Goal: Transaction & Acquisition: Purchase product/service

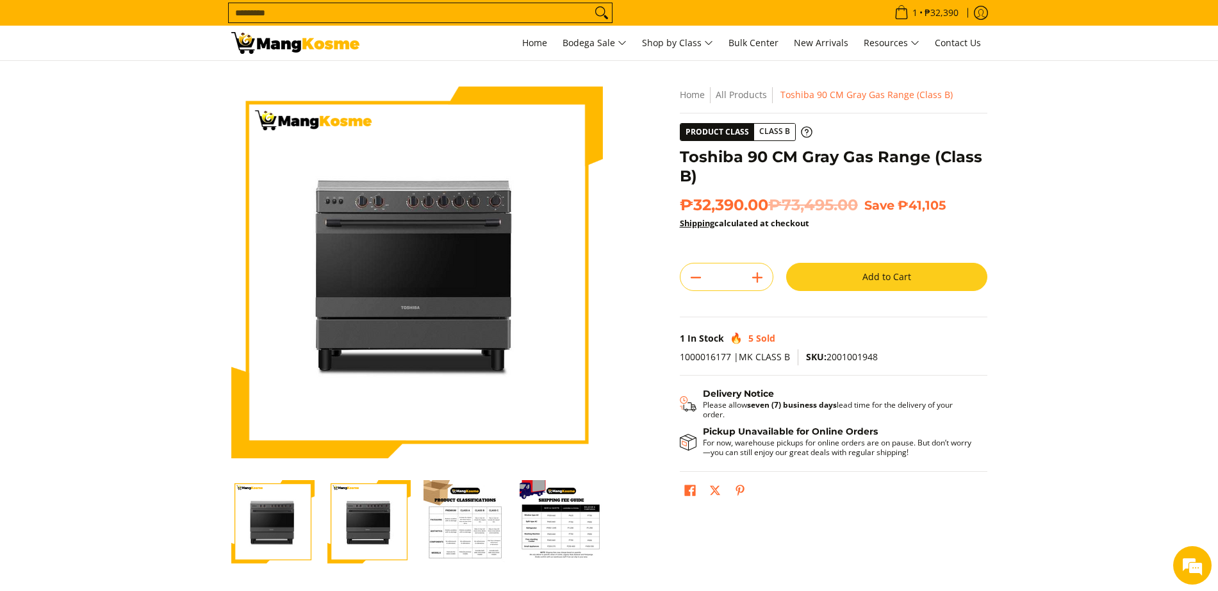
click at [317, 7] on input "Search..." at bounding box center [410, 12] width 363 height 19
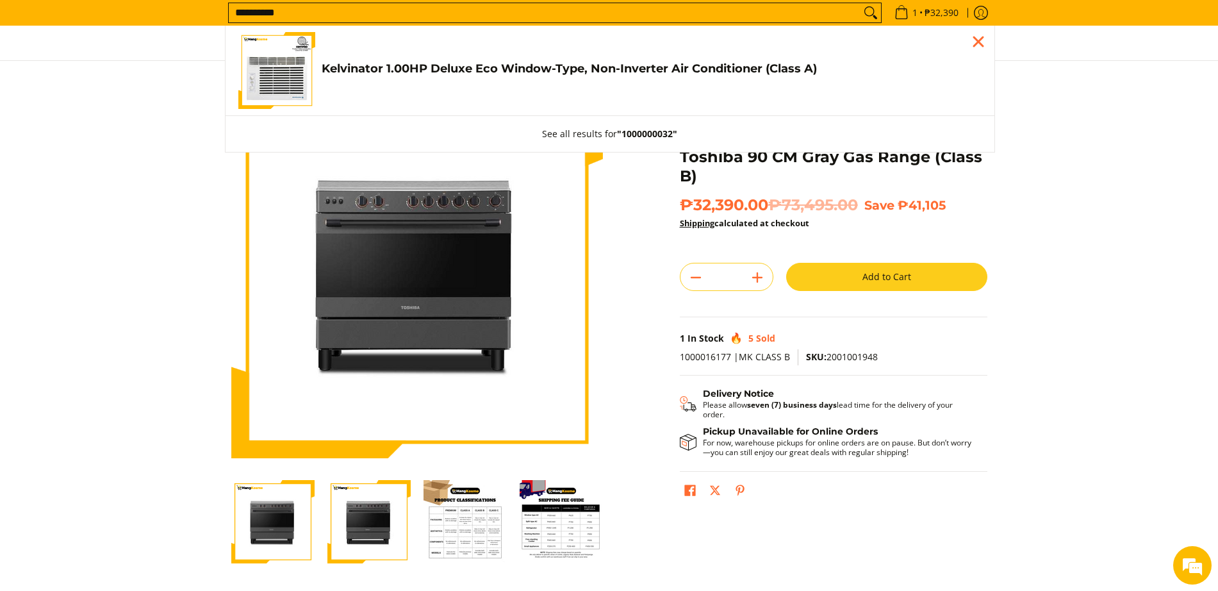
type input "**********"
click at [295, 65] on img "Customer Navigation" at bounding box center [276, 70] width 77 height 77
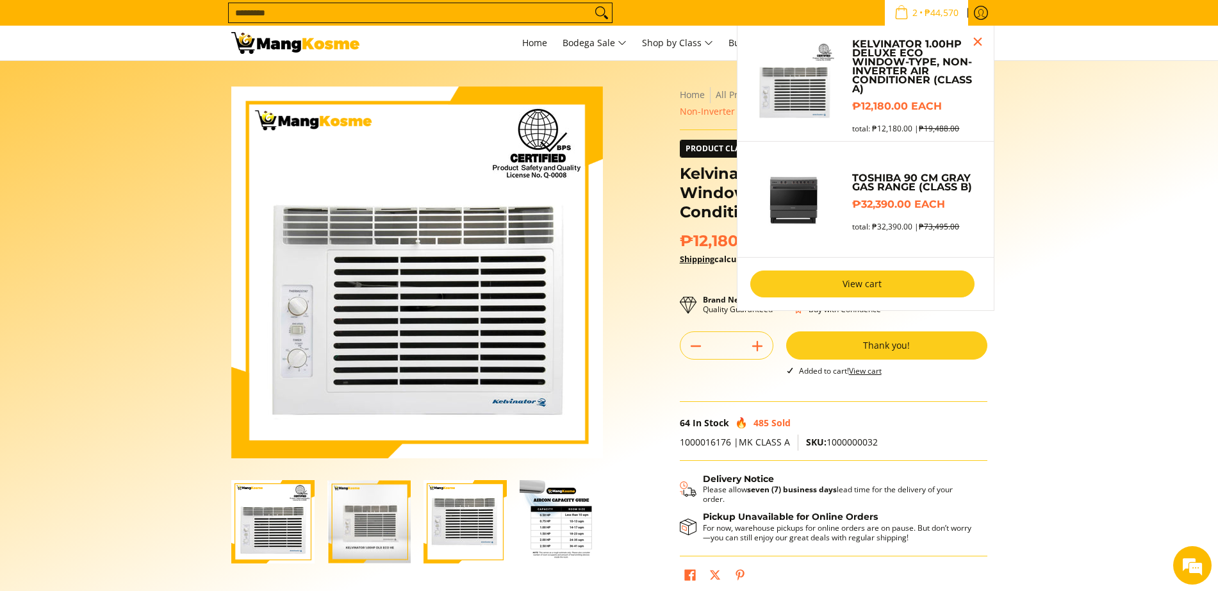
click at [900, 279] on link "View cart" at bounding box center [862, 283] width 224 height 27
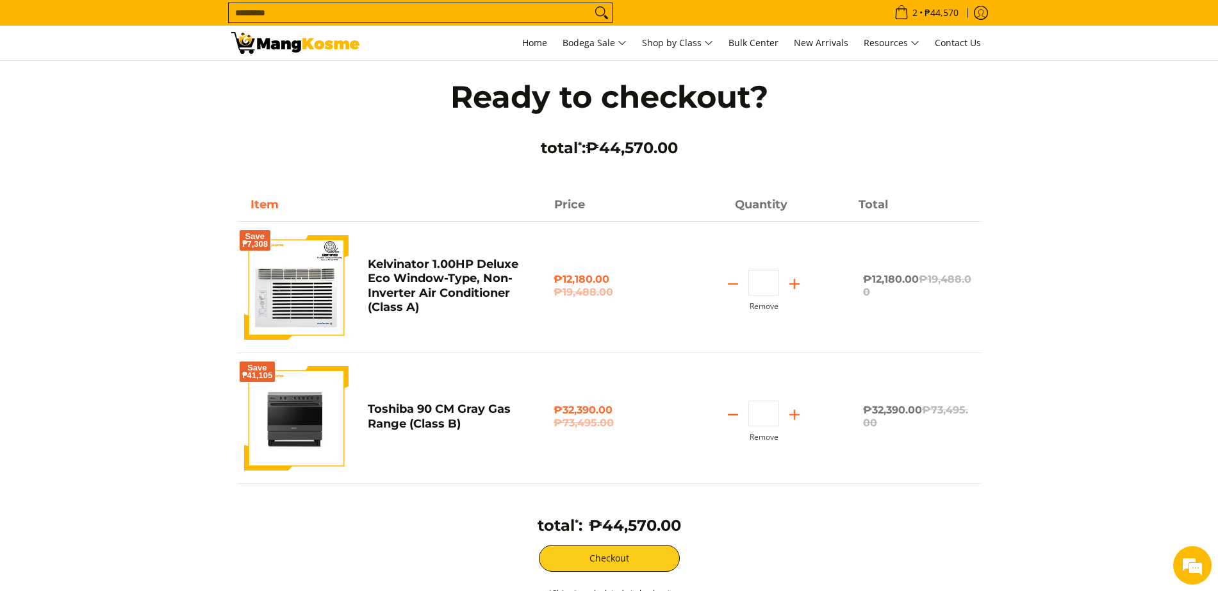
click at [731, 413] on icon "Subtract" at bounding box center [733, 415] width 18 height 18
type input "*"
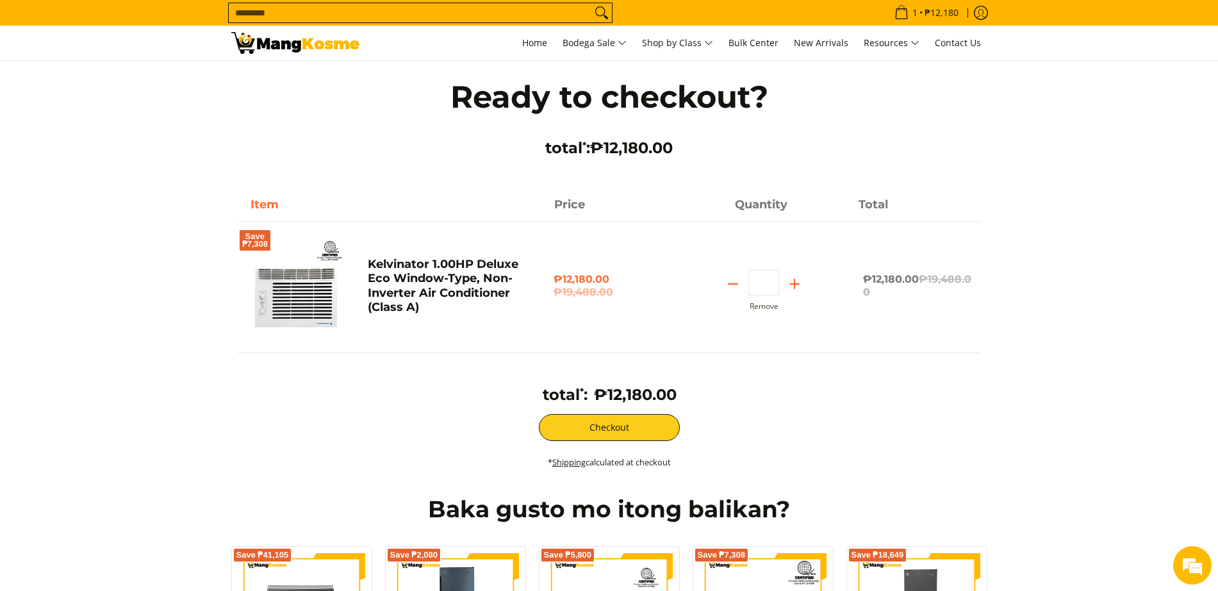
click at [634, 411] on td "₱12,180.00" at bounding box center [635, 399] width 89 height 29
click at [632, 415] on button "Checkout" at bounding box center [609, 427] width 141 height 27
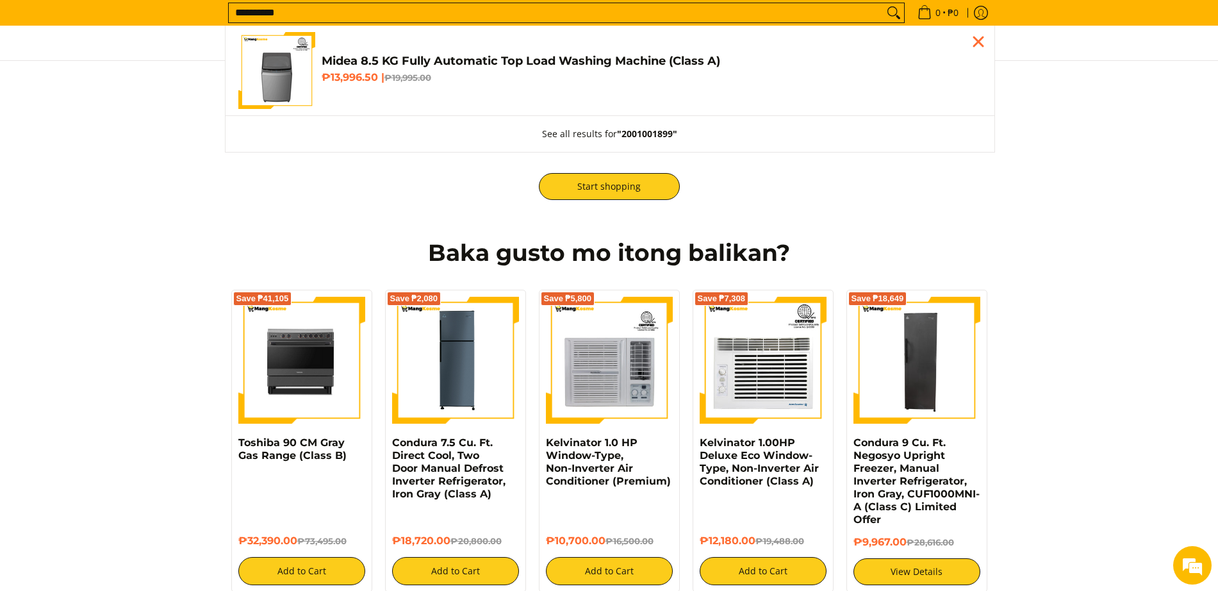
type input "**********"
click at [283, 67] on img "Customer Navigation" at bounding box center [276, 70] width 77 height 77
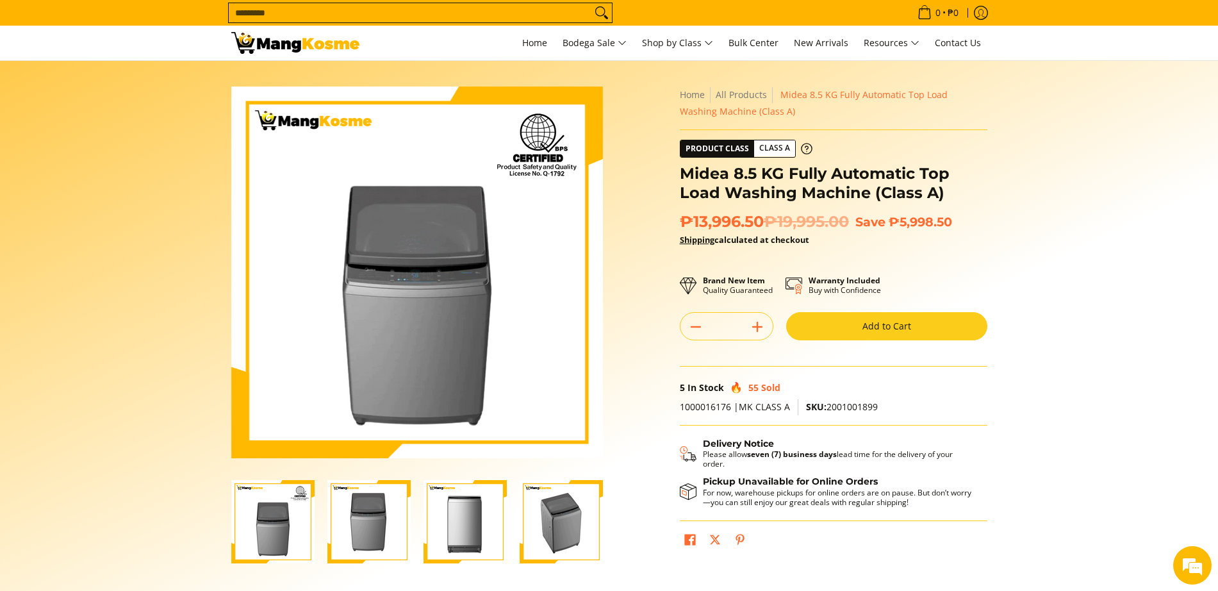
click at [956, 315] on button "Add to Cart" at bounding box center [886, 326] width 201 height 28
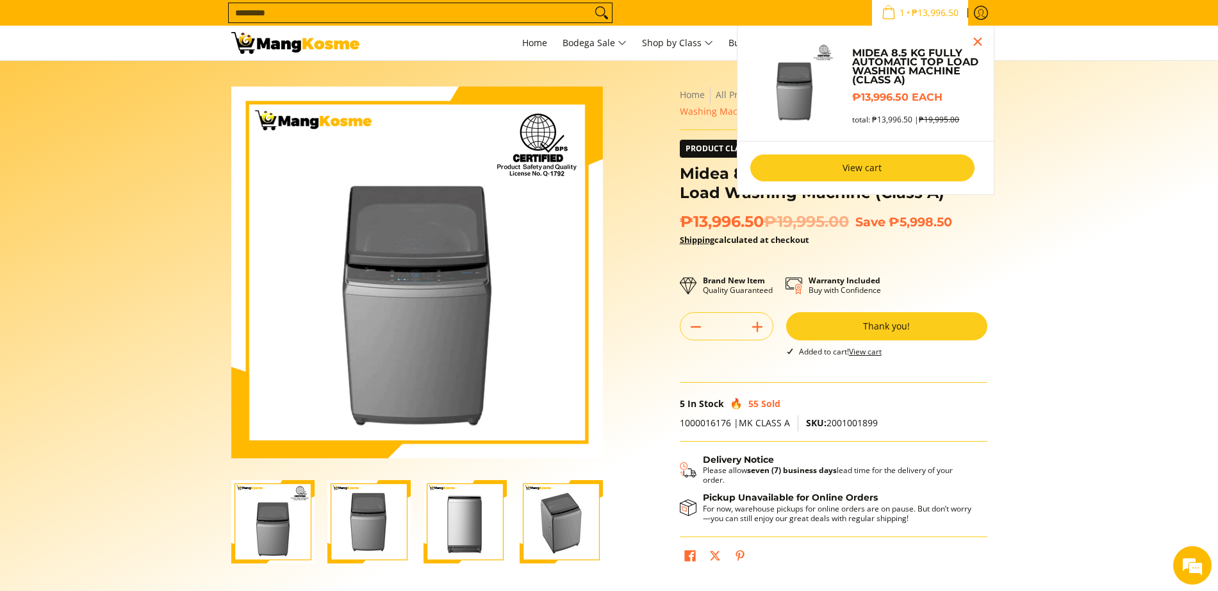
click at [890, 167] on link "View cart" at bounding box center [862, 167] width 224 height 27
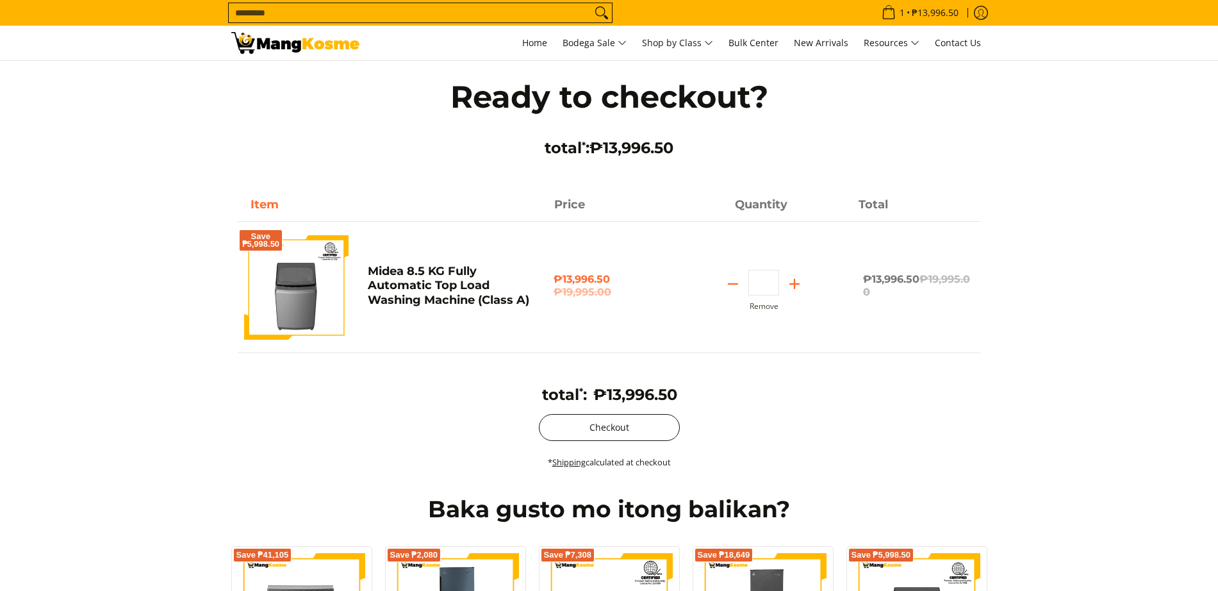
click at [656, 426] on button "Checkout" at bounding box center [609, 427] width 141 height 27
